Goal: Task Accomplishment & Management: Use online tool/utility

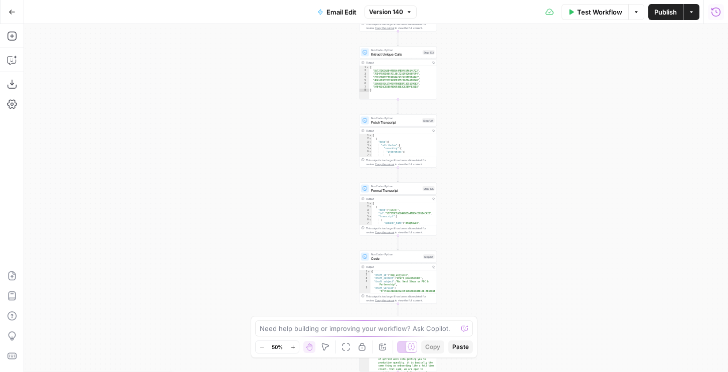
click at [715, 18] on button "Run History" at bounding box center [716, 12] width 16 height 16
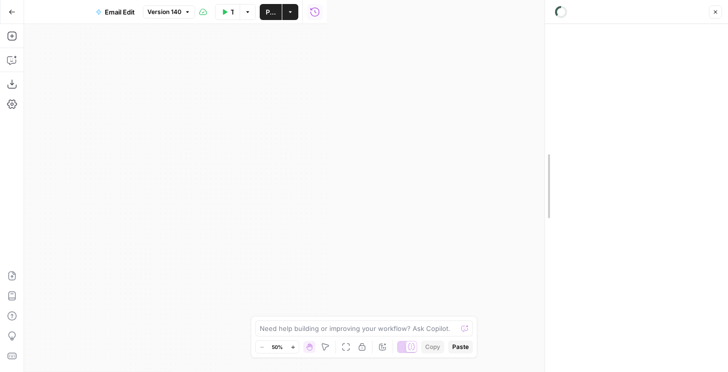
drag, startPoint x: 327, startPoint y: 41, endPoint x: 488, endPoint y: 60, distance: 161.6
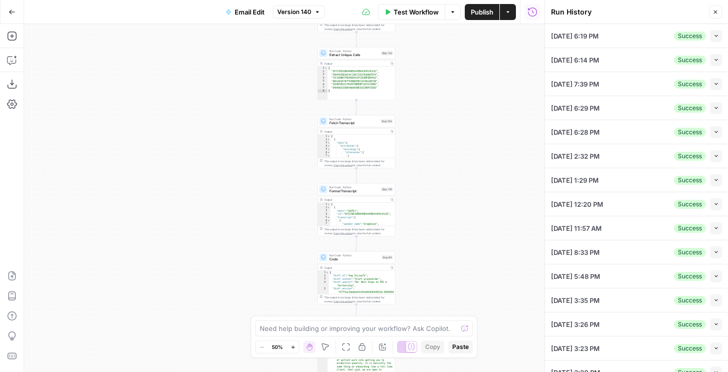
click at [720, 35] on button "Collapse" at bounding box center [716, 36] width 12 height 12
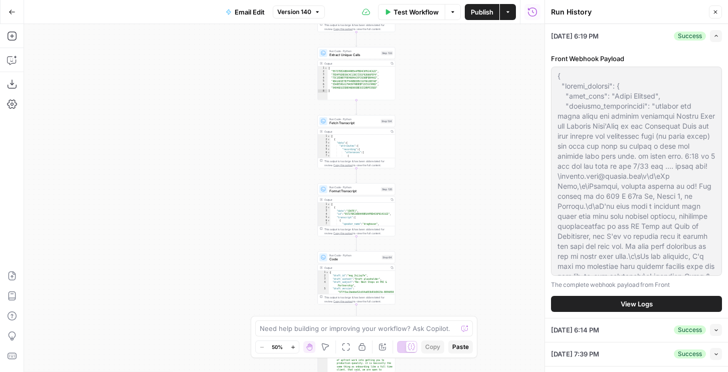
click at [624, 301] on span "View Logs" at bounding box center [637, 304] width 32 height 10
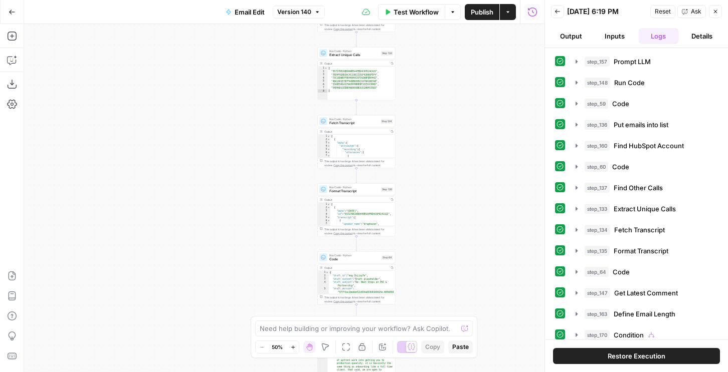
click at [618, 354] on span "Restore Execution" at bounding box center [637, 356] width 58 height 10
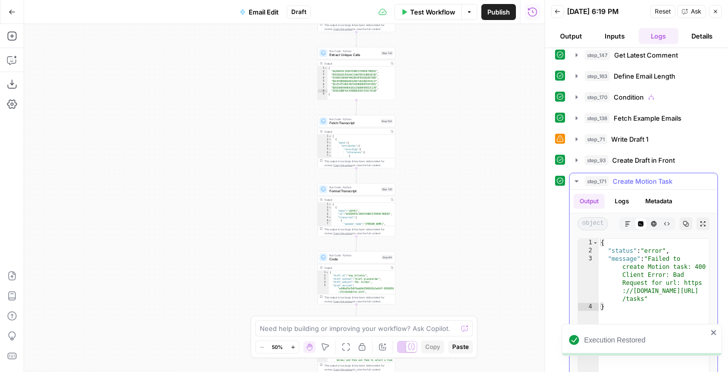
scroll to position [208, 0]
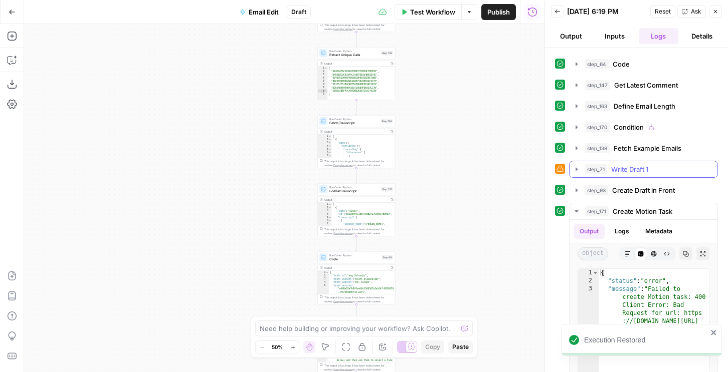
click at [628, 172] on span "Write Draft 1" at bounding box center [629, 169] width 37 height 10
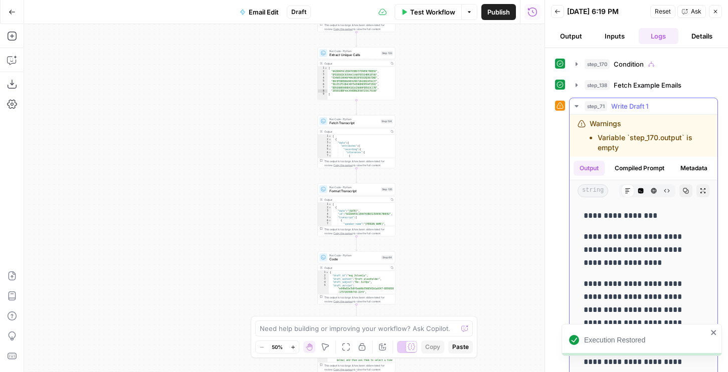
scroll to position [279, 0]
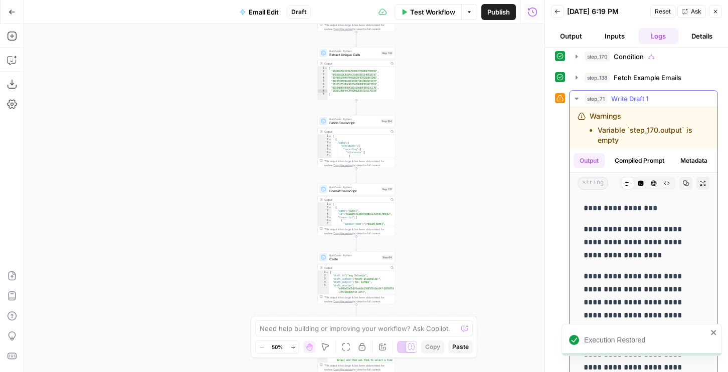
drag, startPoint x: 629, startPoint y: 175, endPoint x: 627, endPoint y: 200, distance: 25.2
click at [627, 194] on div "Output Compiled Prompt Metadata string Markdown Code Editor HTML Viewer Raw Out…" at bounding box center [644, 171] width 148 height 45
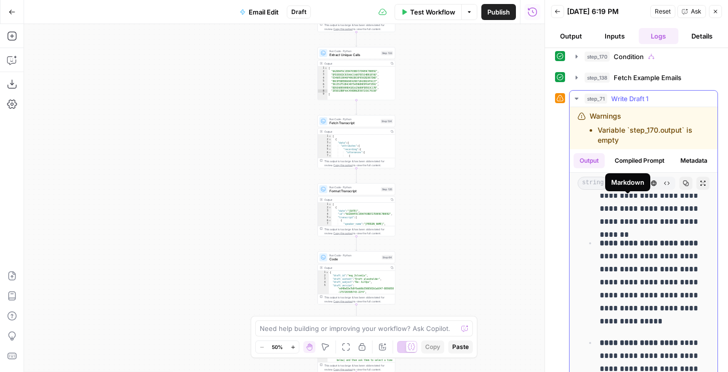
scroll to position [259, 0]
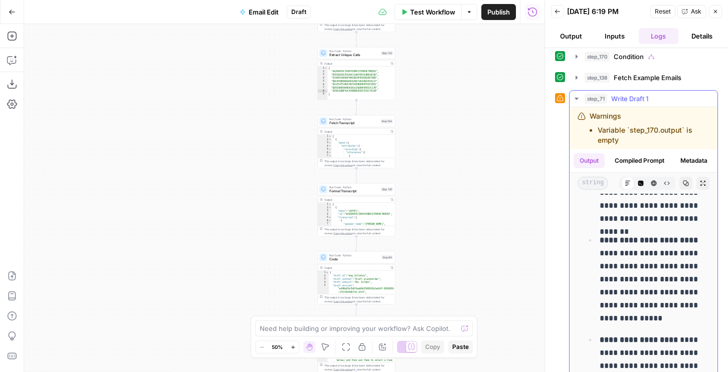
click at [638, 160] on button "Compiled Prompt" at bounding box center [640, 160] width 62 height 15
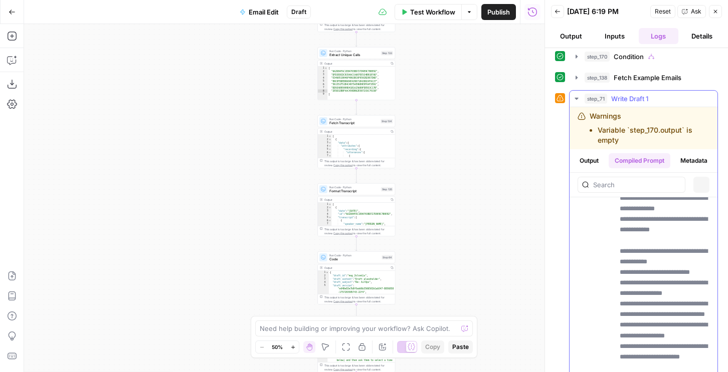
scroll to position [0, 0]
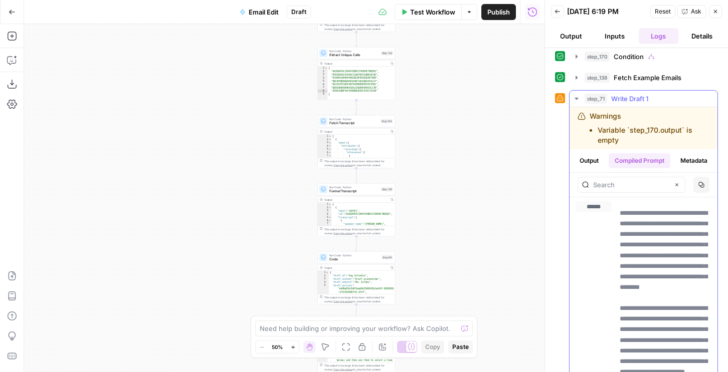
click at [705, 193] on button "Copy" at bounding box center [701, 185] width 16 height 16
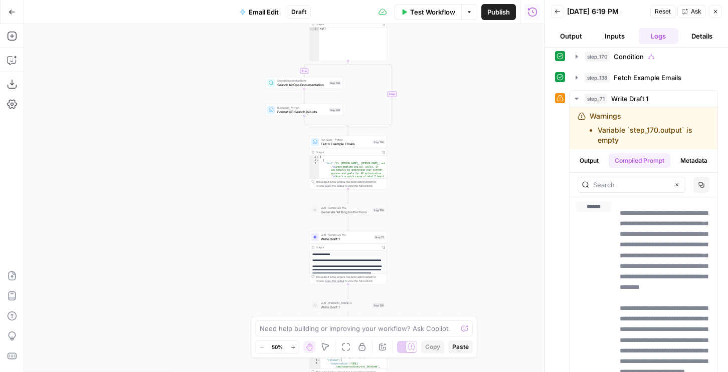
click at [535, 10] on icon "button" at bounding box center [532, 12] width 10 height 10
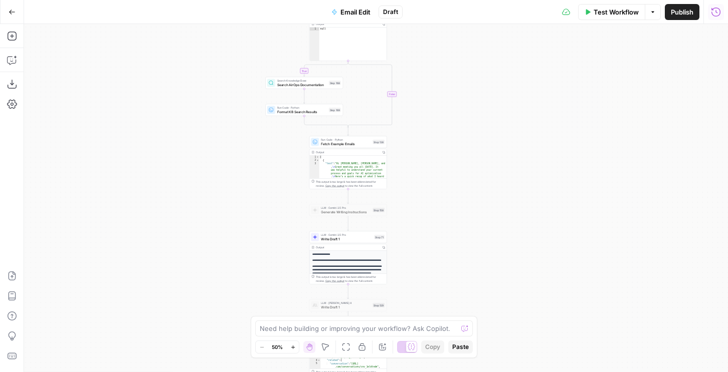
click at [714, 12] on icon "button" at bounding box center [716, 12] width 10 height 10
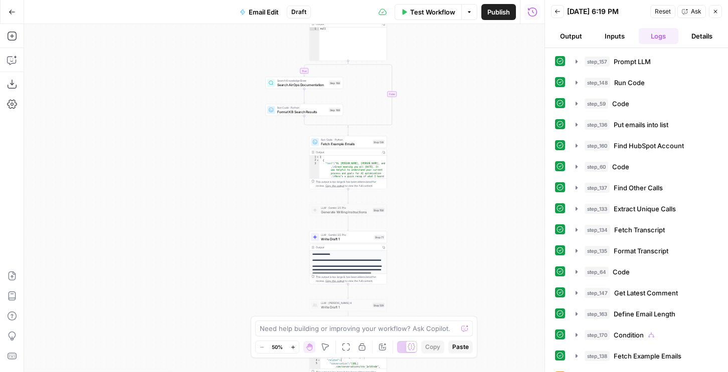
click at [562, 13] on button "Back" at bounding box center [557, 11] width 13 height 13
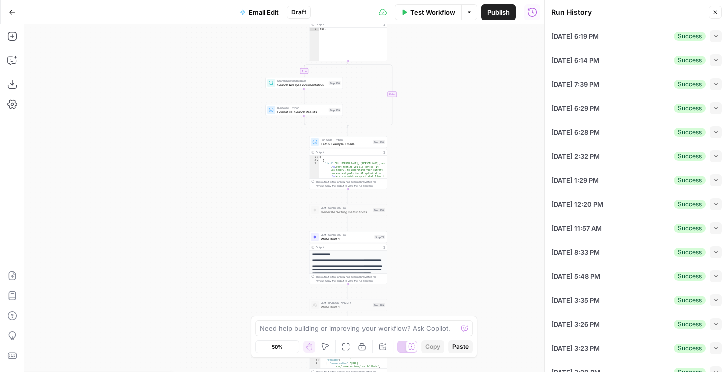
click at [533, 14] on icon "button" at bounding box center [532, 12] width 10 height 10
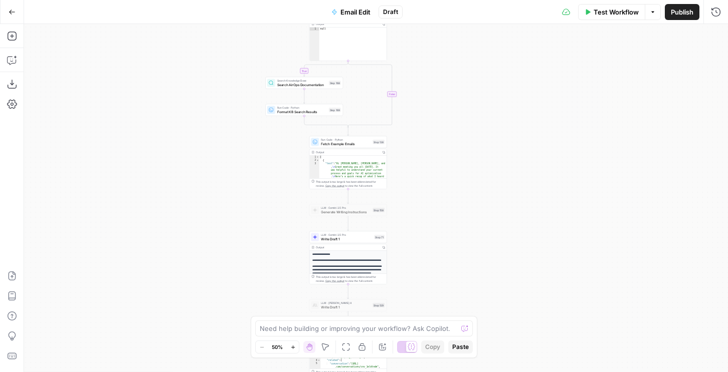
drag, startPoint x: 704, startPoint y: 2, endPoint x: 709, endPoint y: 6, distance: 6.8
click at [706, 4] on div "Test Workflow Options Publish Run History" at bounding box center [565, 12] width 325 height 24
click at [709, 6] on button "Run History" at bounding box center [716, 12] width 16 height 16
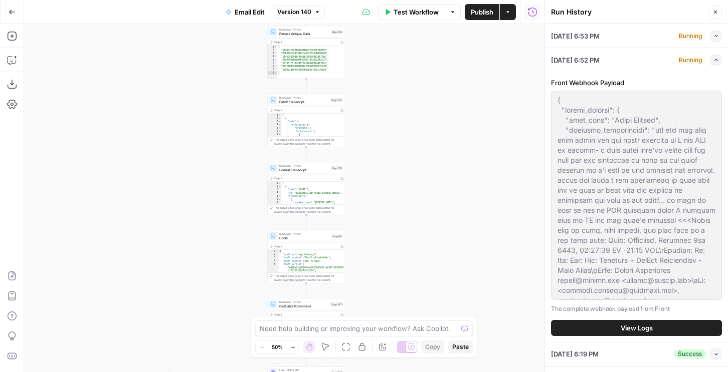
click at [641, 327] on span "View Logs" at bounding box center [637, 328] width 32 height 10
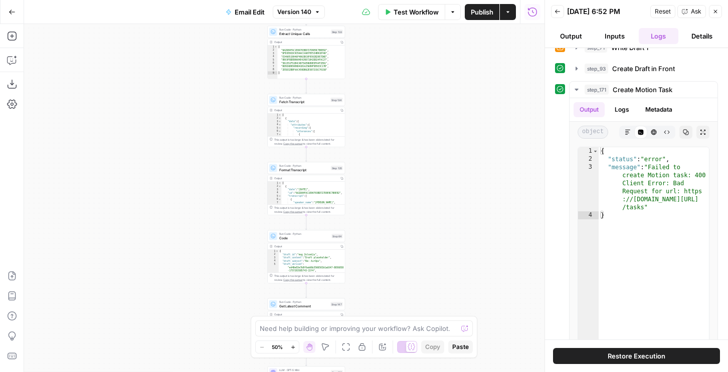
scroll to position [344, 0]
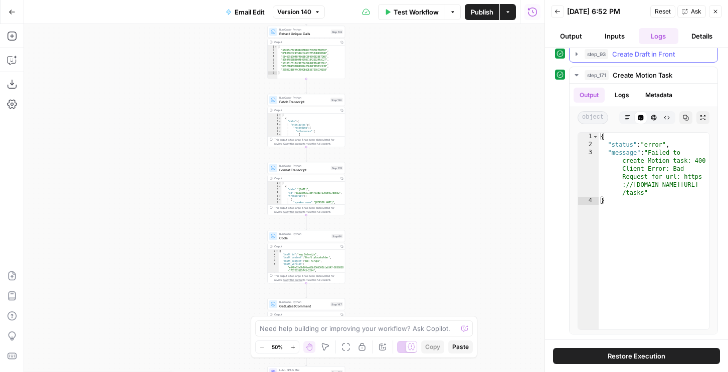
click at [620, 52] on span "Create Draft in Front" at bounding box center [643, 54] width 63 height 10
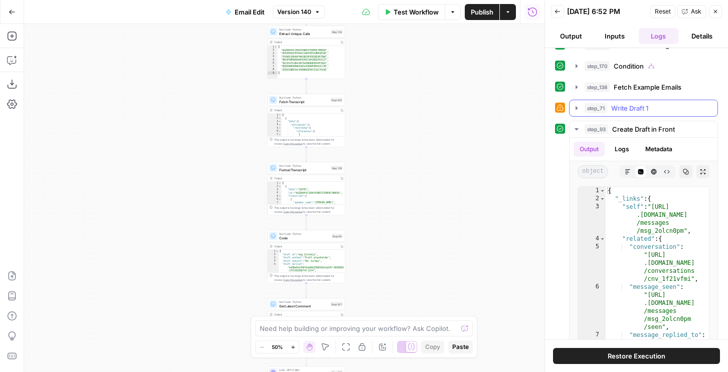
click at [621, 113] on span "Write Draft 1" at bounding box center [629, 108] width 37 height 10
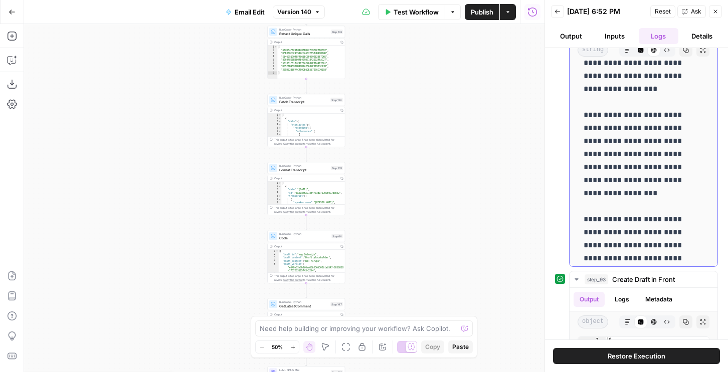
scroll to position [0, 0]
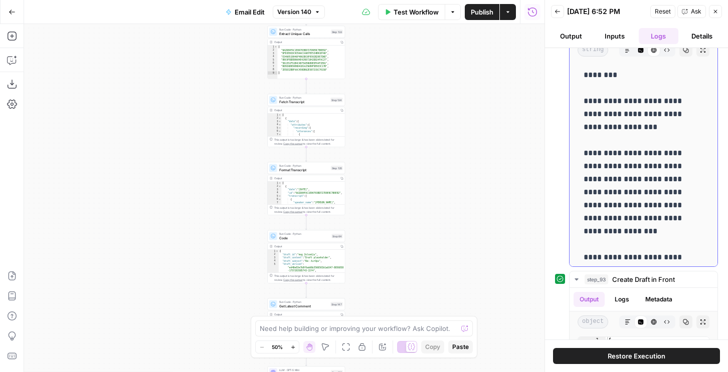
drag, startPoint x: 705, startPoint y: 258, endPoint x: 580, endPoint y: 97, distance: 204.7
click at [580, 97] on div "**********" at bounding box center [644, 212] width 132 height 295
copy p "**********"
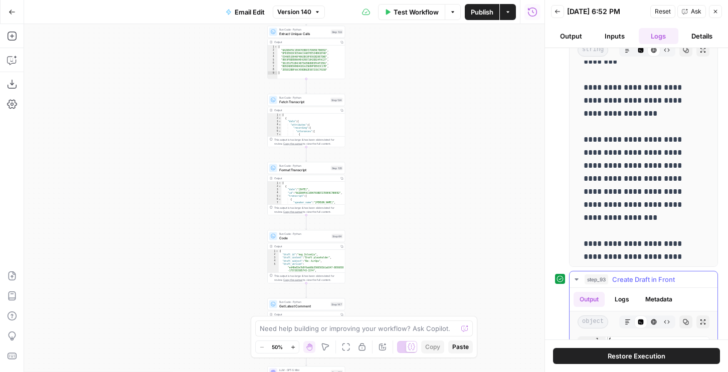
scroll to position [293, 0]
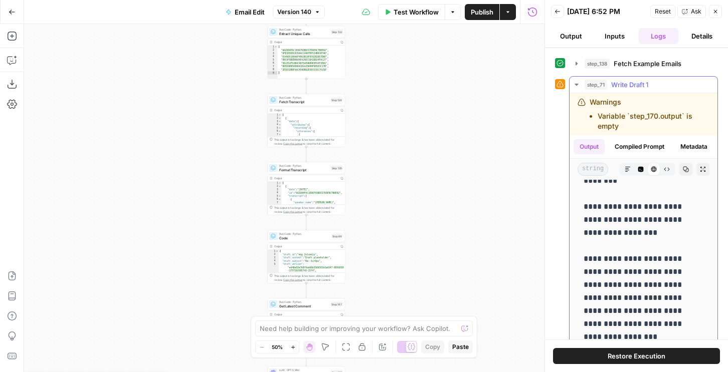
click at [636, 148] on button "Compiled Prompt" at bounding box center [640, 146] width 62 height 15
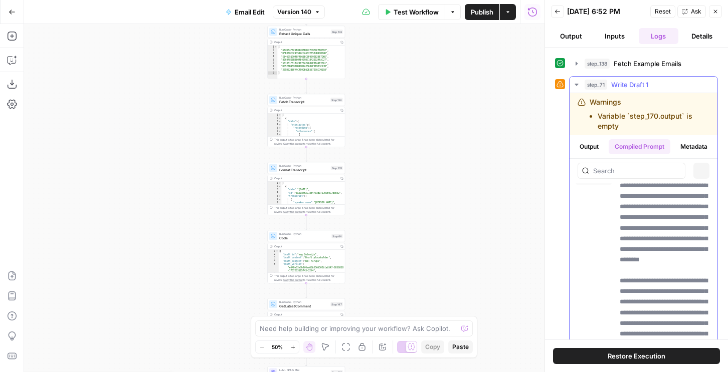
scroll to position [0, 0]
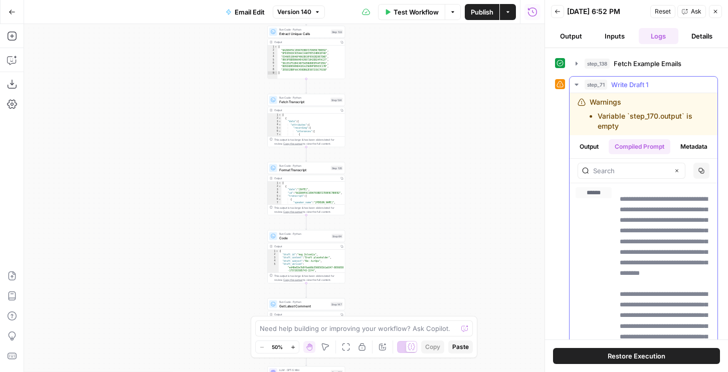
click at [697, 179] on button "Copy" at bounding box center [701, 171] width 16 height 16
click at [535, 18] on button "Run History" at bounding box center [532, 12] width 16 height 16
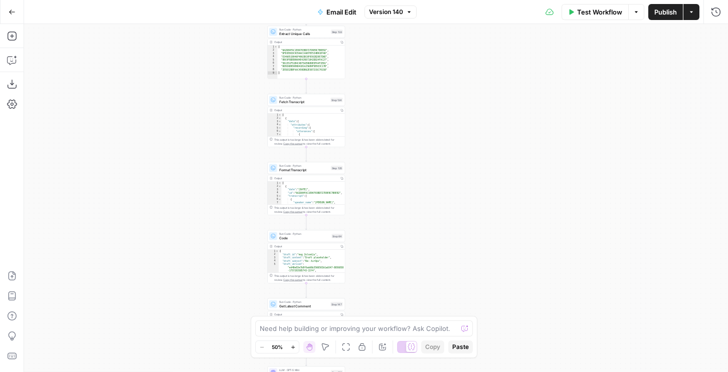
click at [725, 10] on div "Test Workflow Options Publish Actions Run History" at bounding box center [572, 12] width 311 height 24
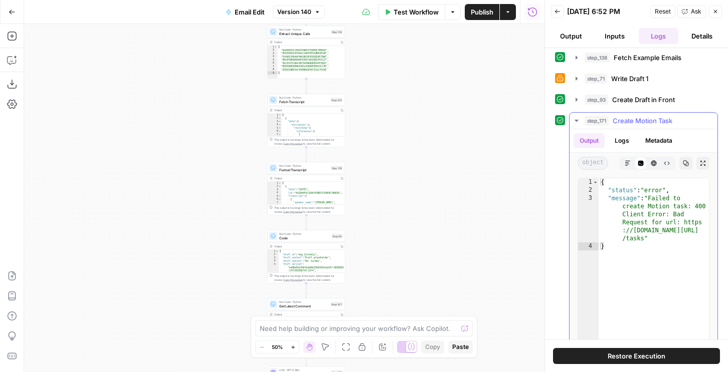
scroll to position [235, 0]
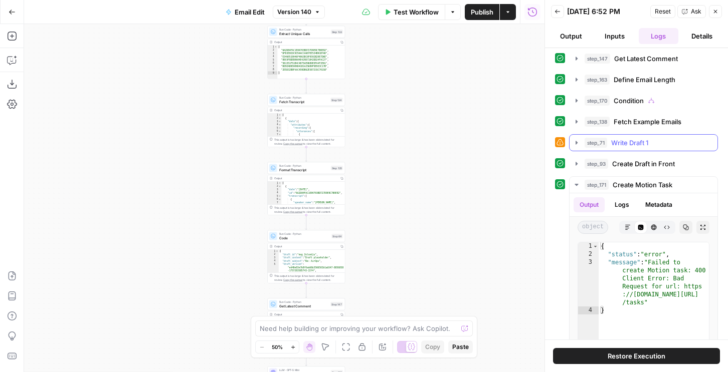
click at [615, 139] on span "Write Draft 1" at bounding box center [629, 143] width 37 height 10
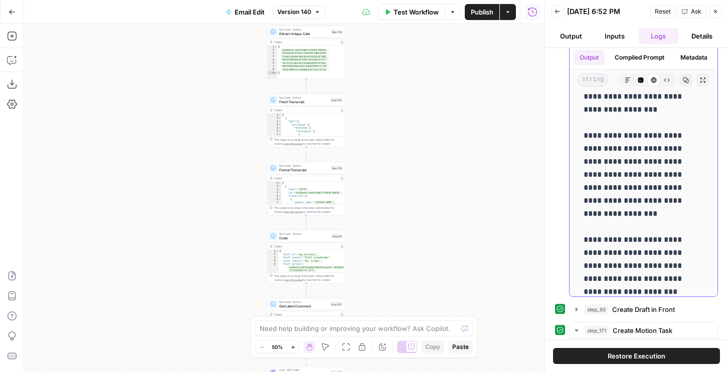
scroll to position [0, 0]
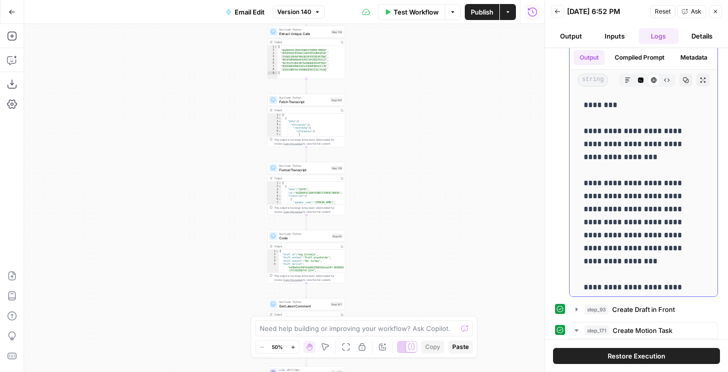
click at [626, 65] on button "Compiled Prompt" at bounding box center [640, 57] width 62 height 15
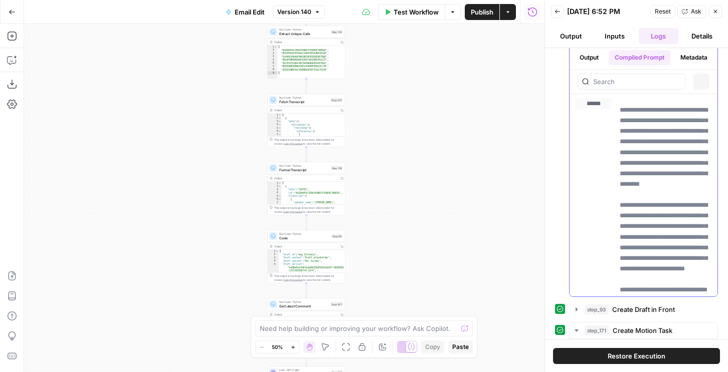
scroll to position [361, 0]
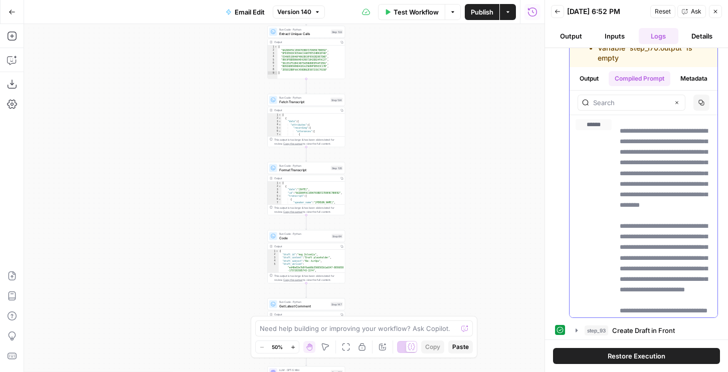
click at [700, 111] on button "Copy" at bounding box center [701, 103] width 16 height 16
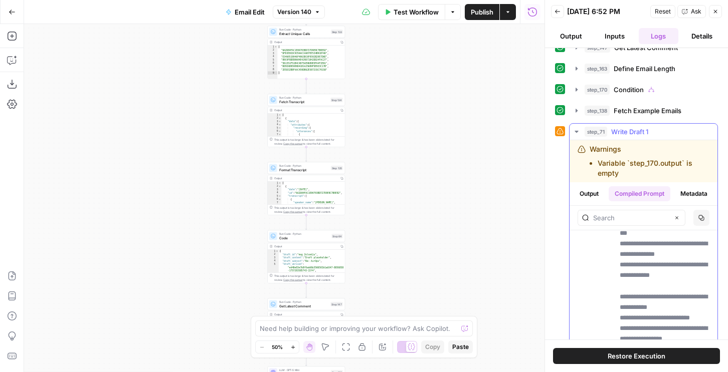
scroll to position [112, 0]
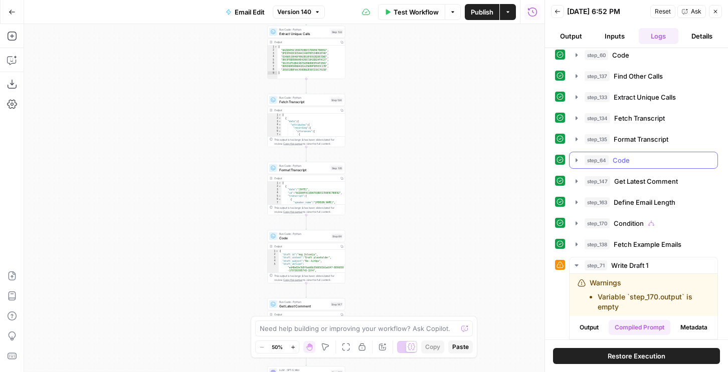
click at [602, 133] on button "step_135 Format Transcript 0 ms / 1 tasks" at bounding box center [644, 139] width 148 height 16
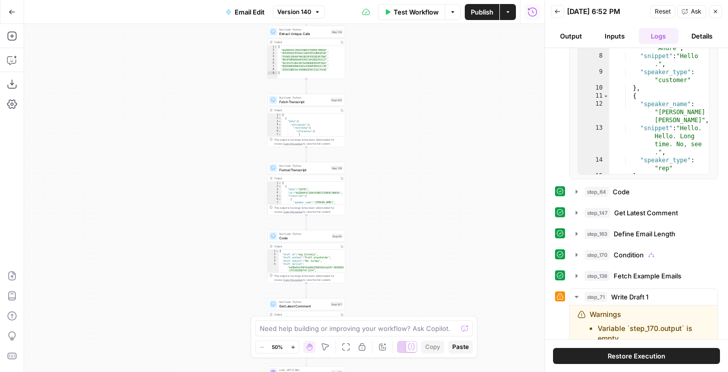
scroll to position [468, 0]
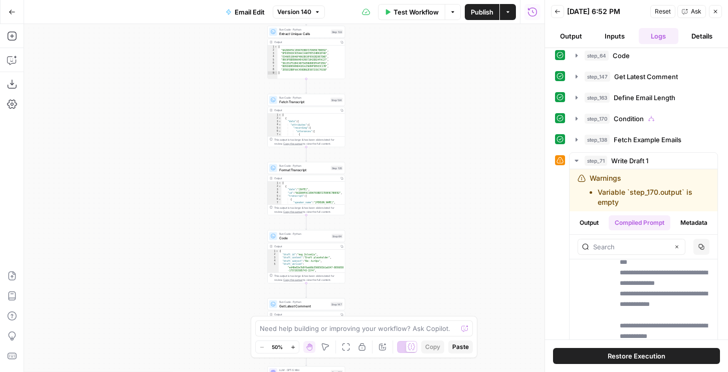
click at [617, 126] on button "step_170 Condition 0 ms" at bounding box center [644, 119] width 148 height 16
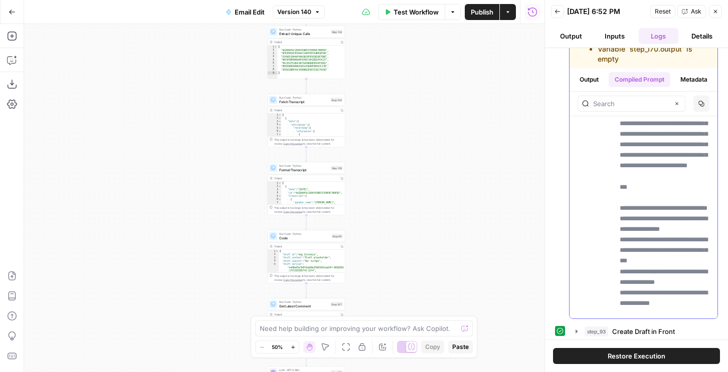
scroll to position [1454, 0]
click at [702, 112] on button "Copy" at bounding box center [701, 104] width 16 height 16
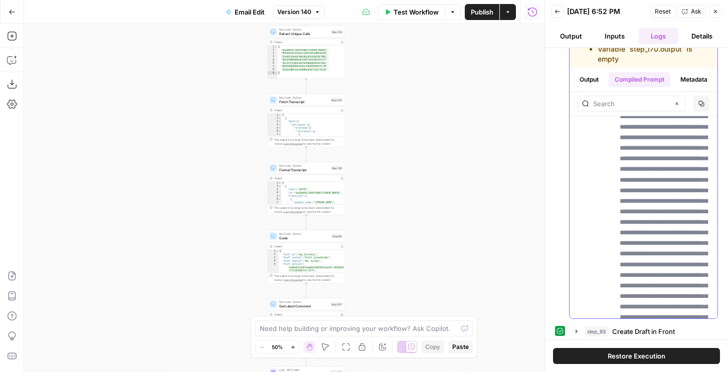
scroll to position [4060, 0]
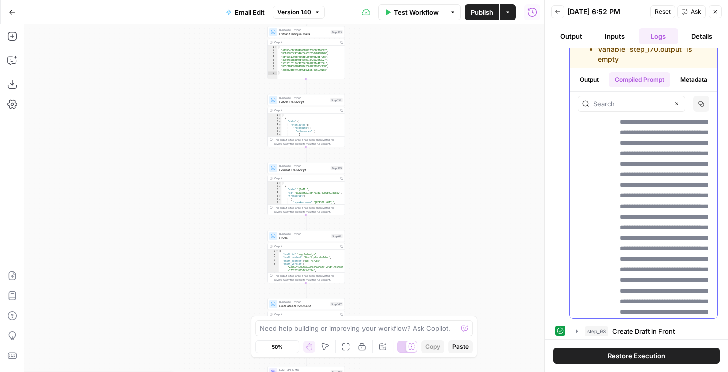
click at [705, 112] on button "Copy" at bounding box center [701, 104] width 16 height 16
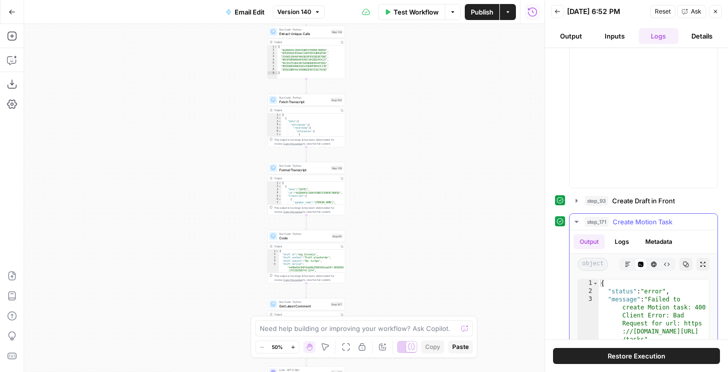
scroll to position [1080, 0]
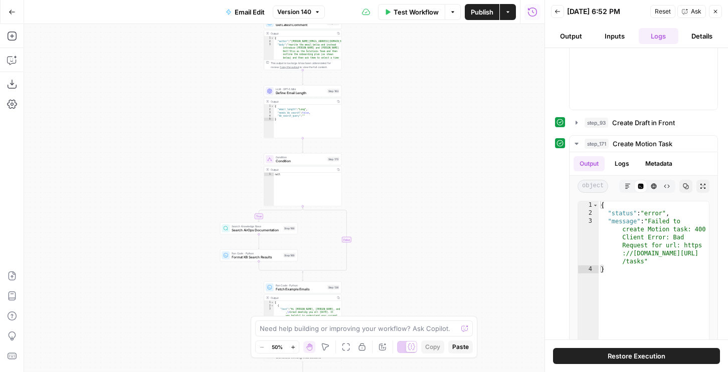
click at [590, 361] on button "Restore Execution" at bounding box center [636, 356] width 167 height 16
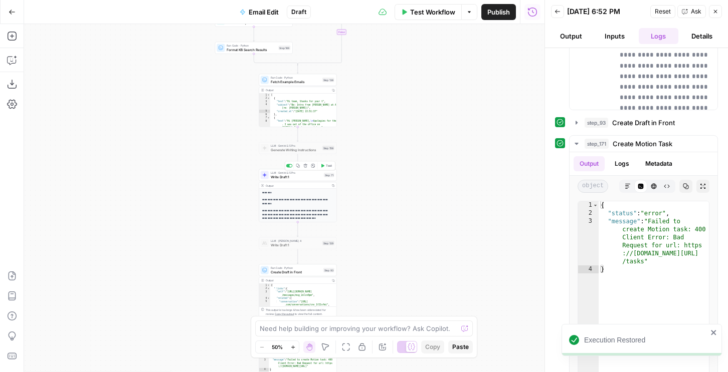
click at [326, 165] on span "Test" at bounding box center [329, 166] width 6 height 5
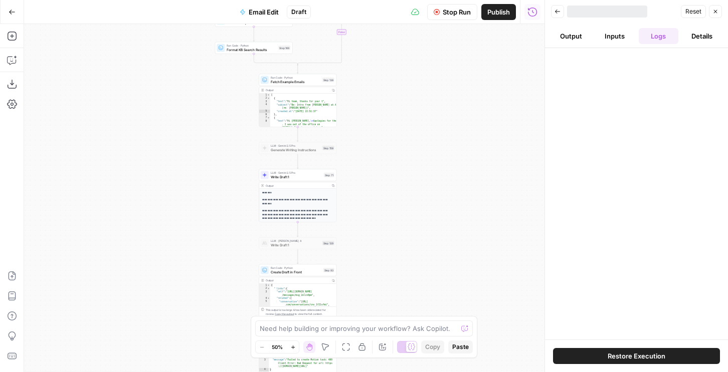
click at [569, 45] on header "Back Reset Close Output Inputs Logs Details" at bounding box center [636, 24] width 183 height 48
click at [568, 40] on button "Output" at bounding box center [571, 36] width 40 height 16
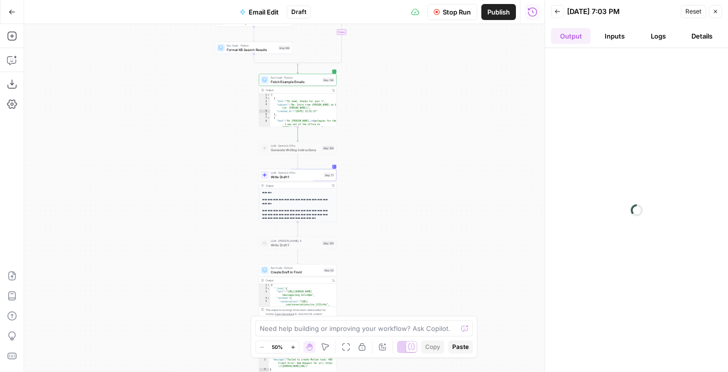
click at [560, 12] on span "Back" at bounding box center [560, 12] width 1 height 1
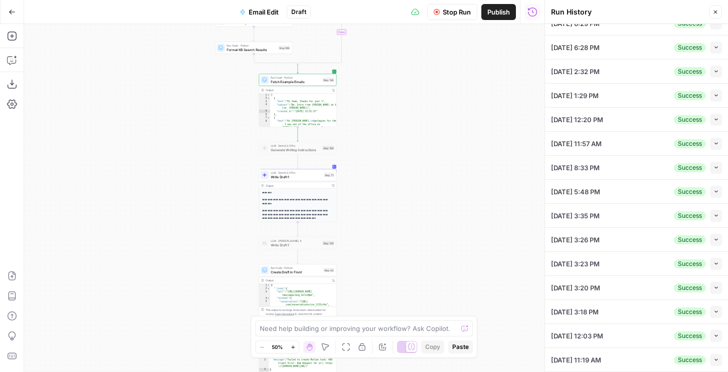
scroll to position [0, 0]
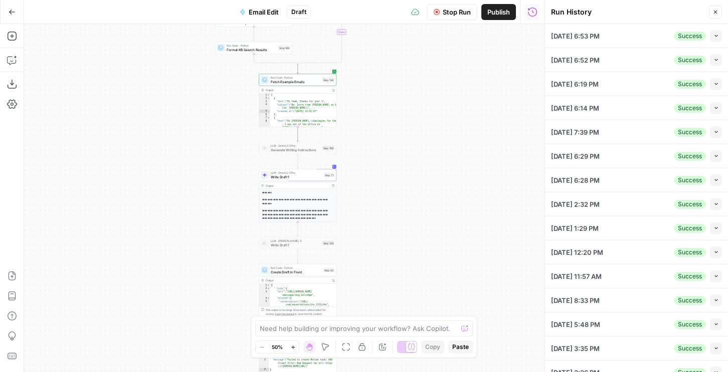
click at [715, 9] on icon "button" at bounding box center [715, 12] width 6 height 6
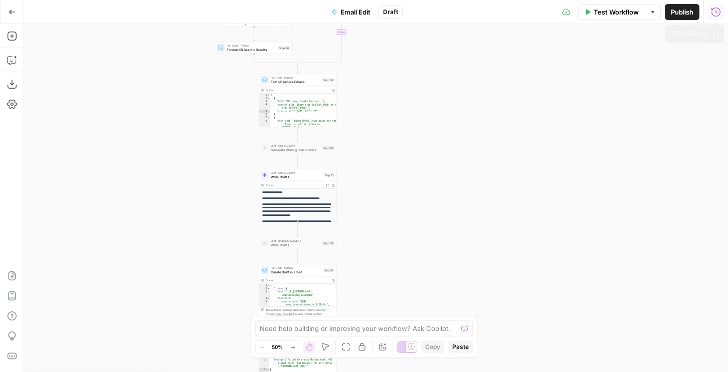
click at [715, 13] on icon "button" at bounding box center [716, 12] width 10 height 10
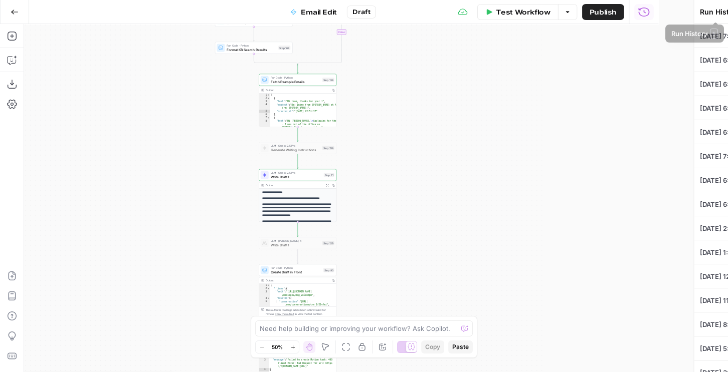
type textarea "{ "airops_request": { "task_name": "Email Request", "combined_instructions": "c…"
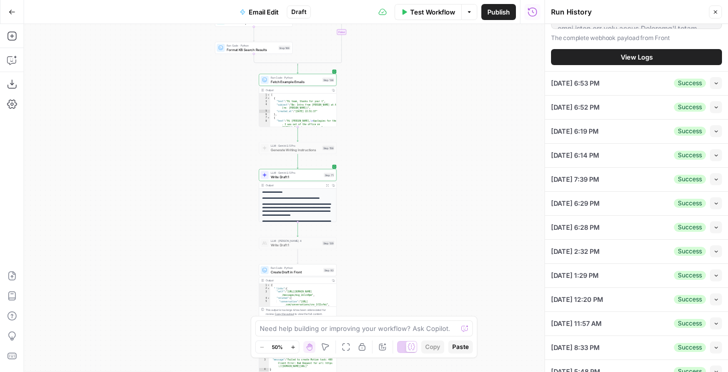
scroll to position [235, 0]
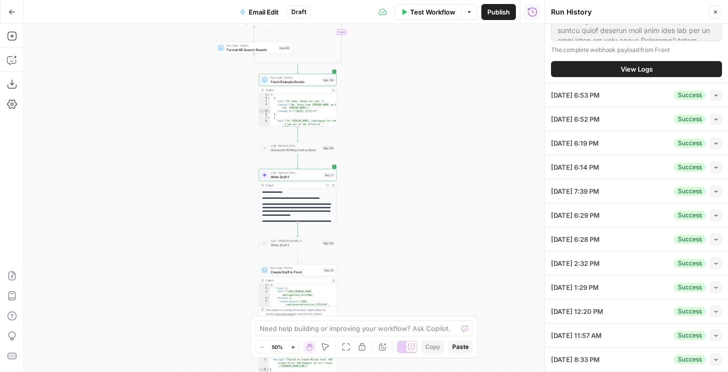
click at [327, 184] on icon "button" at bounding box center [327, 185] width 3 height 3
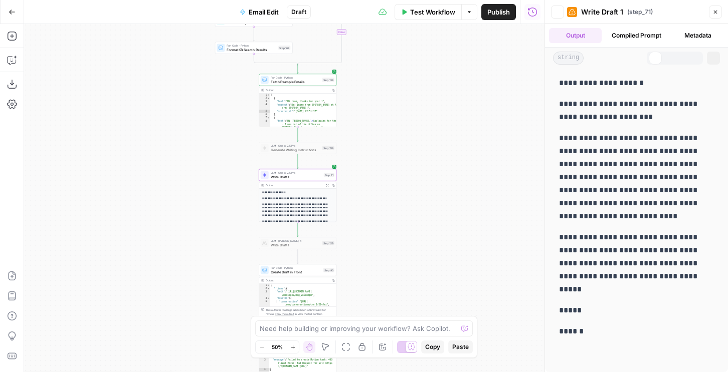
scroll to position [42, 0]
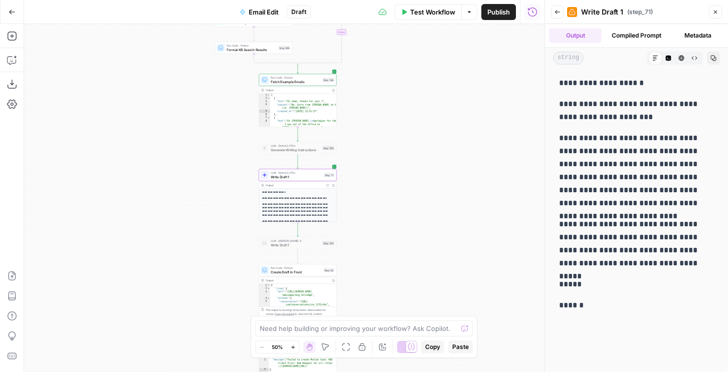
drag, startPoint x: 556, startPoint y: 79, endPoint x: 592, endPoint y: 302, distance: 225.9
click at [592, 303] on div "**********" at bounding box center [636, 195] width 167 height 244
copy div "**********"
click at [309, 176] on span "Write Draft 1" at bounding box center [296, 176] width 51 height 5
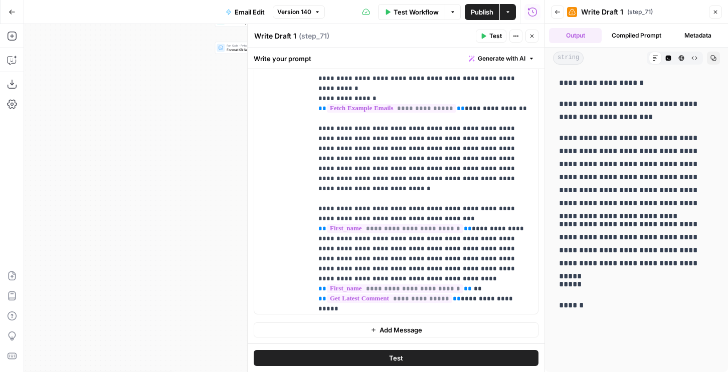
scroll to position [803, 0]
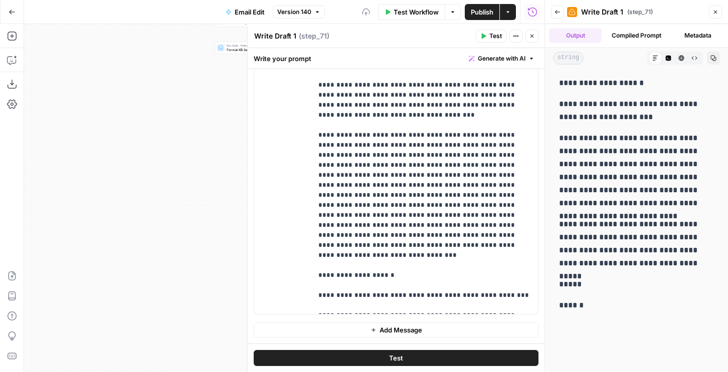
click at [375, 347] on div "Test" at bounding box center [396, 358] width 297 height 29
click at [374, 359] on button "Test" at bounding box center [396, 358] width 285 height 16
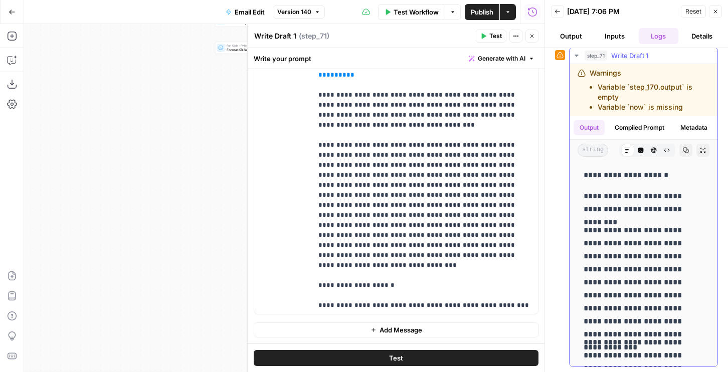
drag, startPoint x: 621, startPoint y: 349, endPoint x: 581, endPoint y: 188, distance: 165.8
click at [581, 188] on div "**********" at bounding box center [644, 349] width 132 height 369
copy div "**********"
click at [15, 10] on icon "button" at bounding box center [12, 12] width 7 height 7
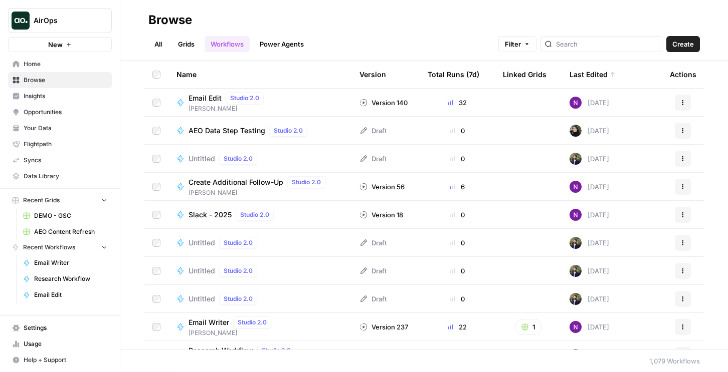
click at [63, 15] on button "AirOps" at bounding box center [60, 20] width 104 height 25
type input "job"
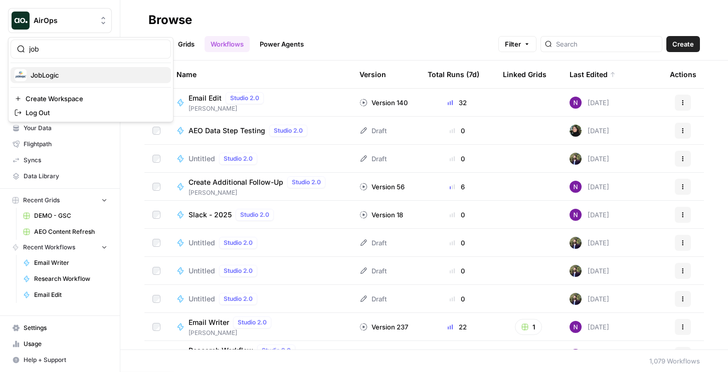
click at [62, 74] on span "JobLogic" at bounding box center [97, 75] width 132 height 10
